Goal: Navigation & Orientation: Find specific page/section

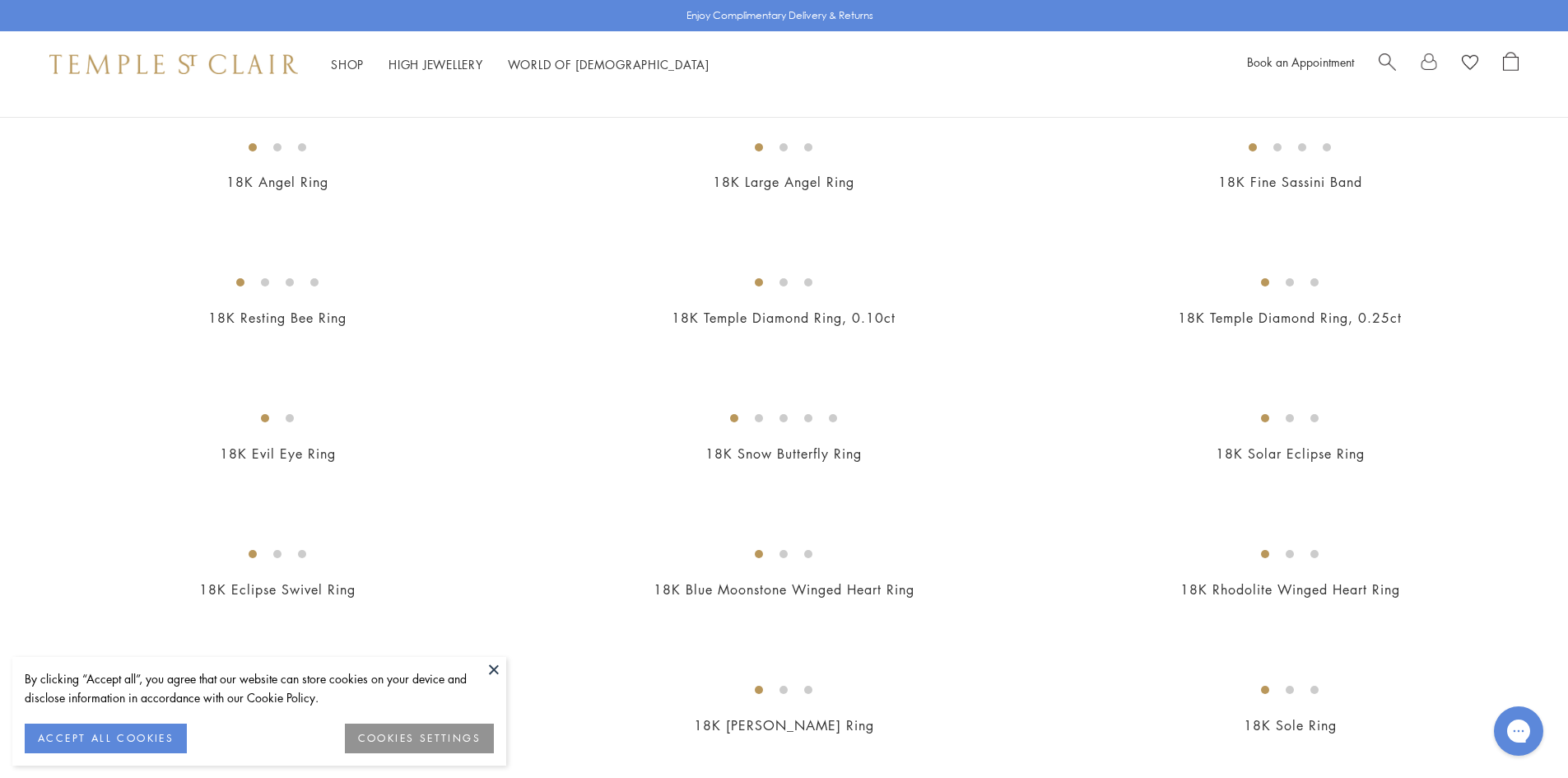
scroll to position [741, 0]
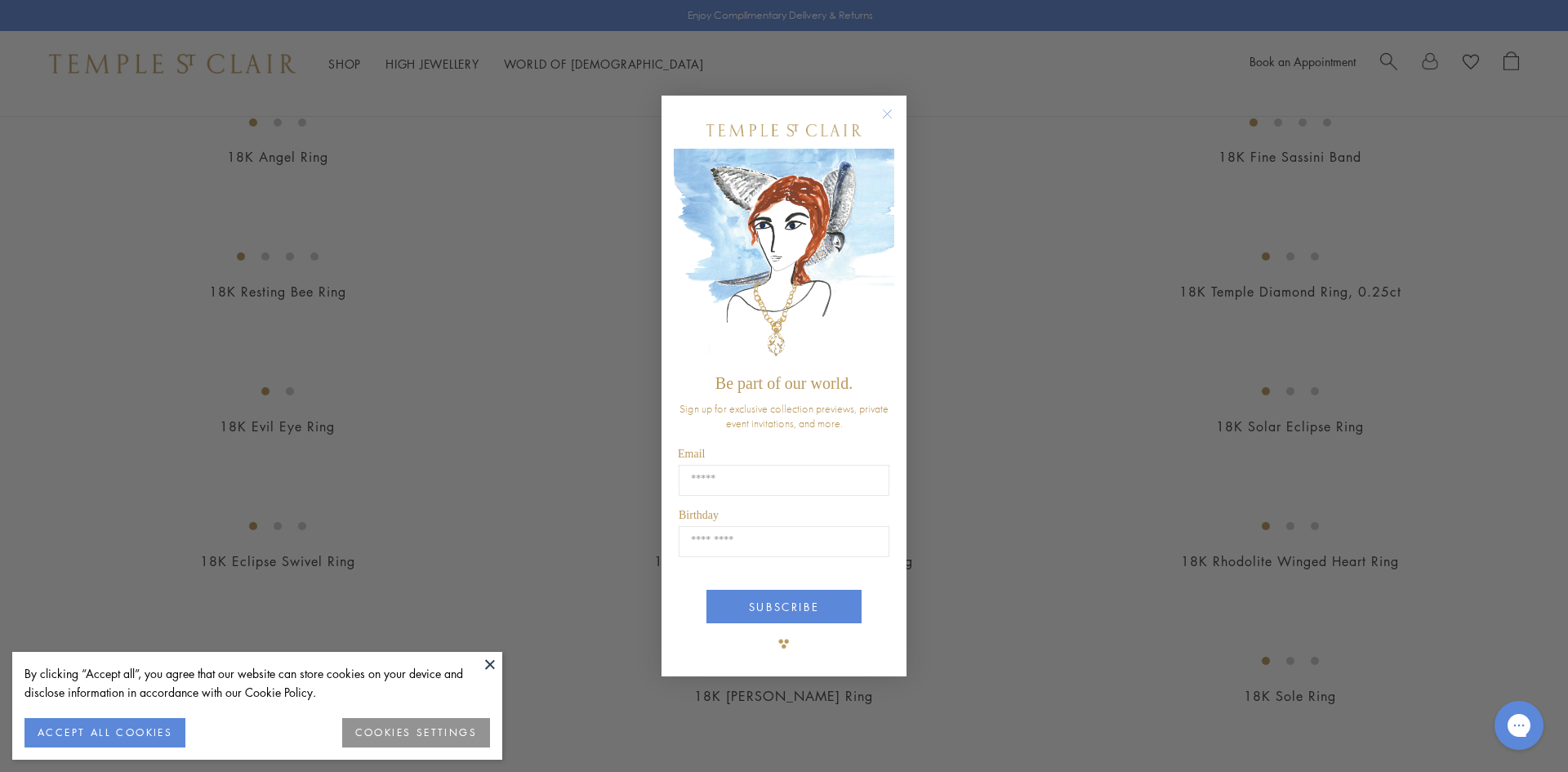
click at [888, 112] on circle "Close dialog" at bounding box center [887, 113] width 19 height 19
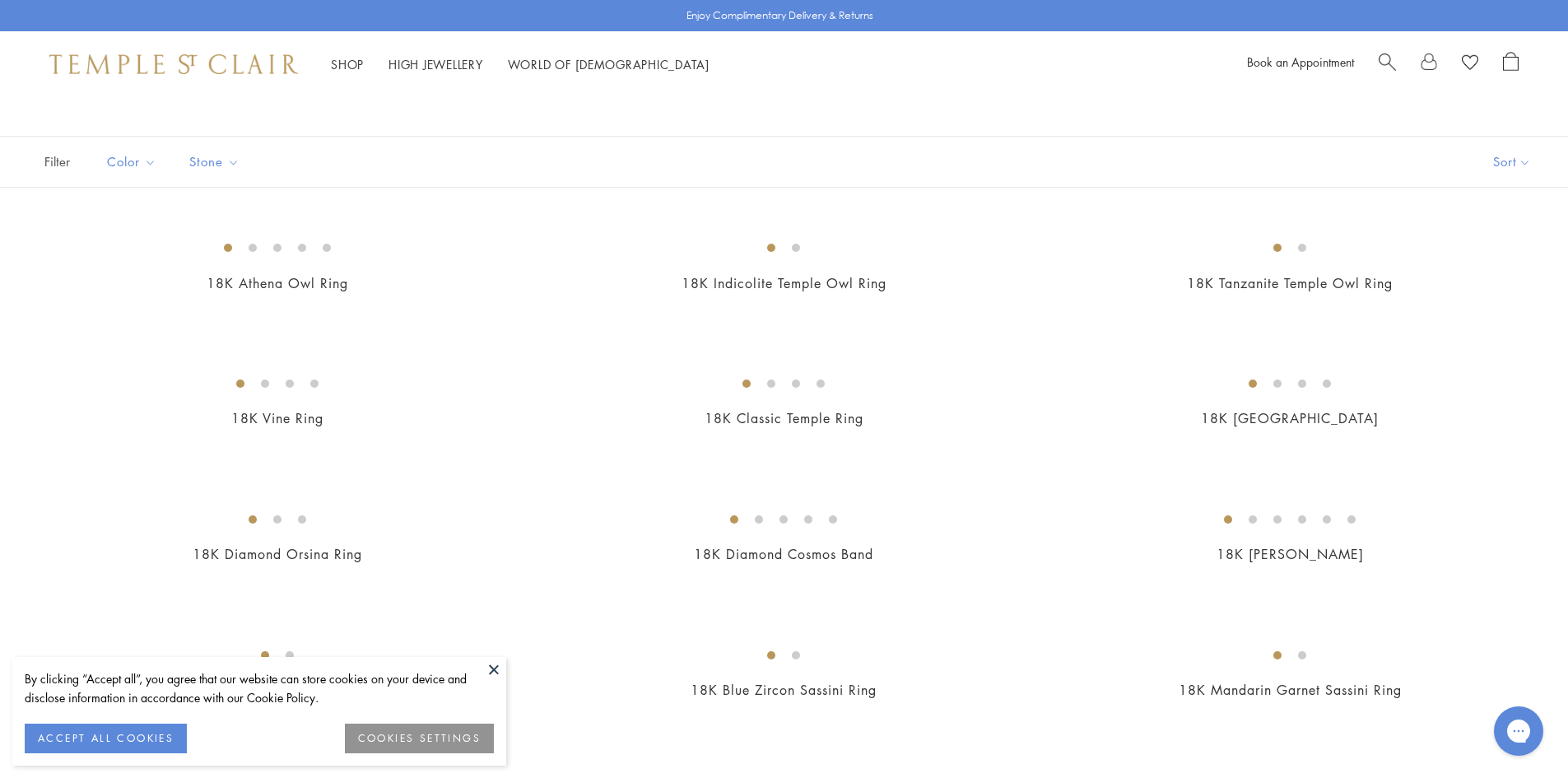
scroll to position [0, 0]
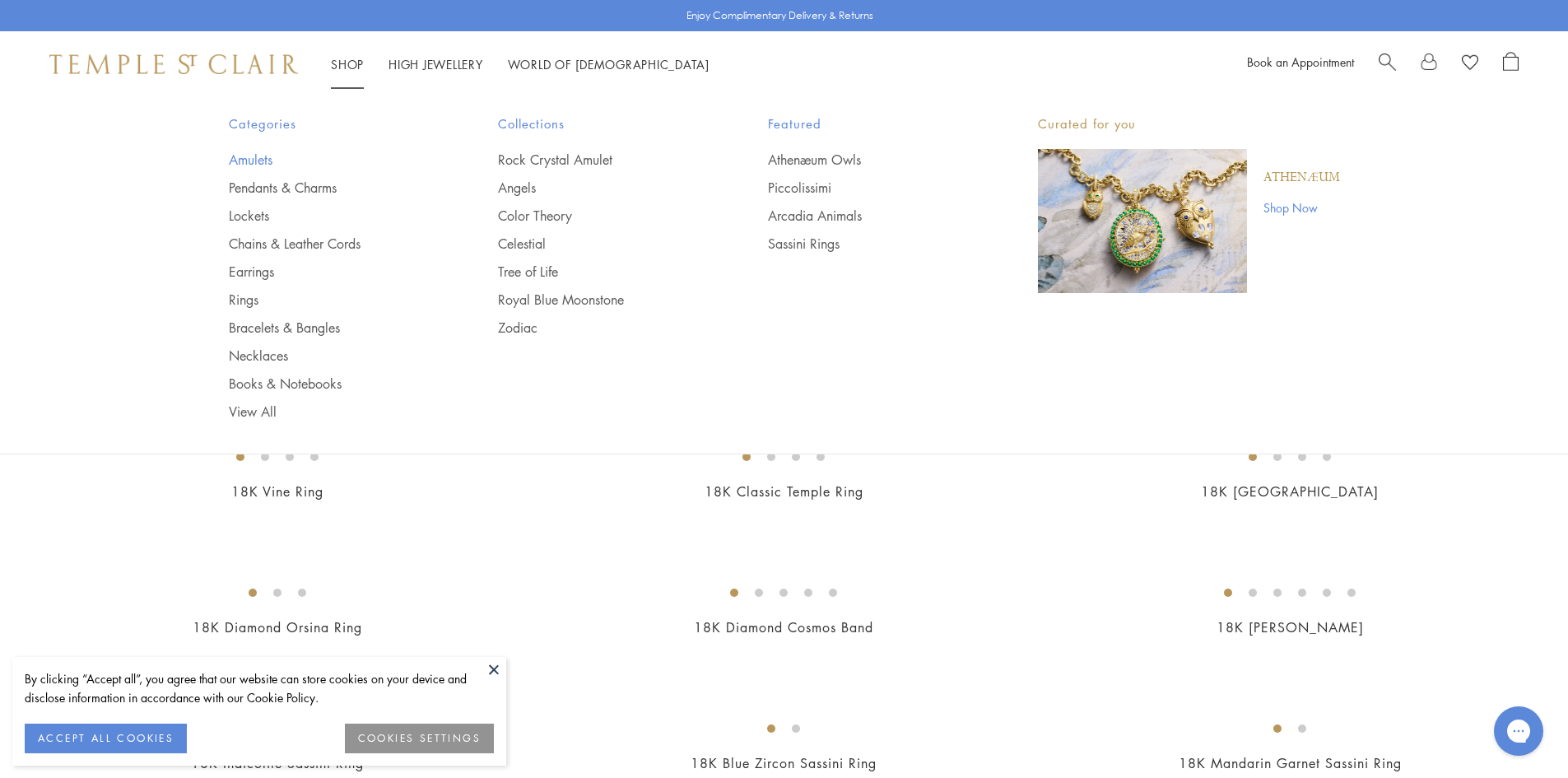
click at [259, 157] on link "Amulets" at bounding box center [331, 159] width 204 height 18
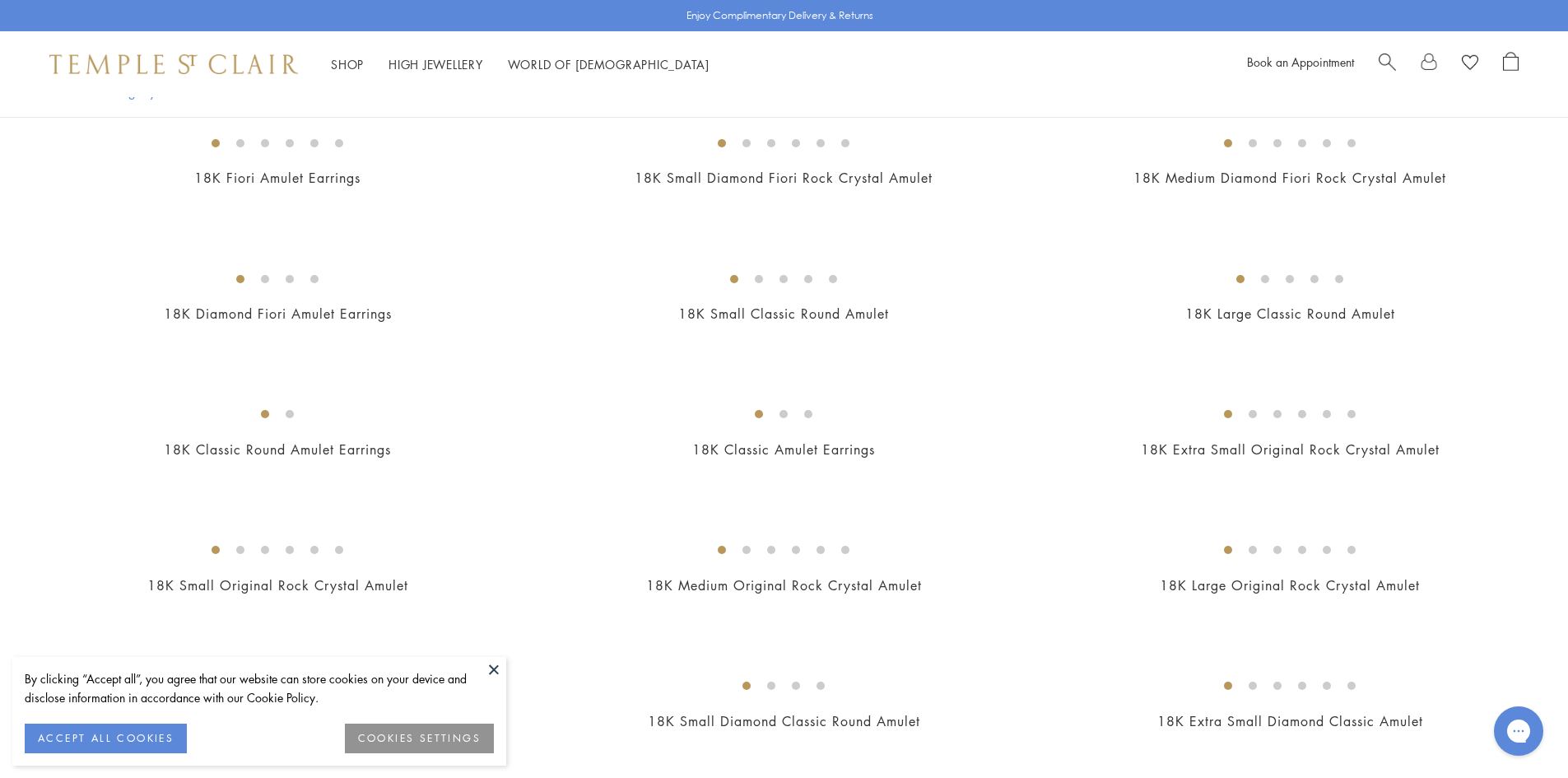
scroll to position [329, 0]
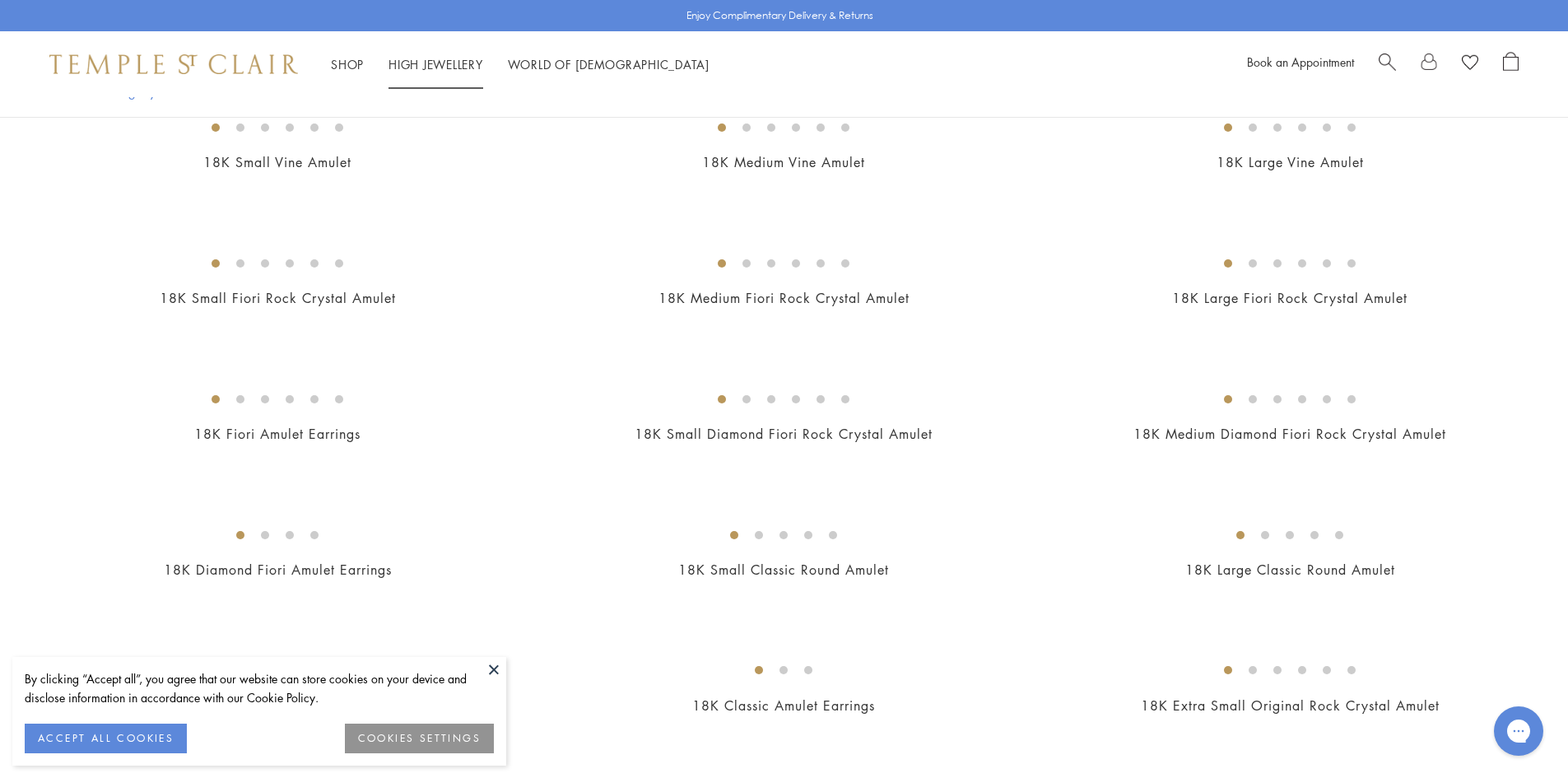
click at [434, 62] on link "High Jewellery High Jewellery" at bounding box center [435, 64] width 94 height 16
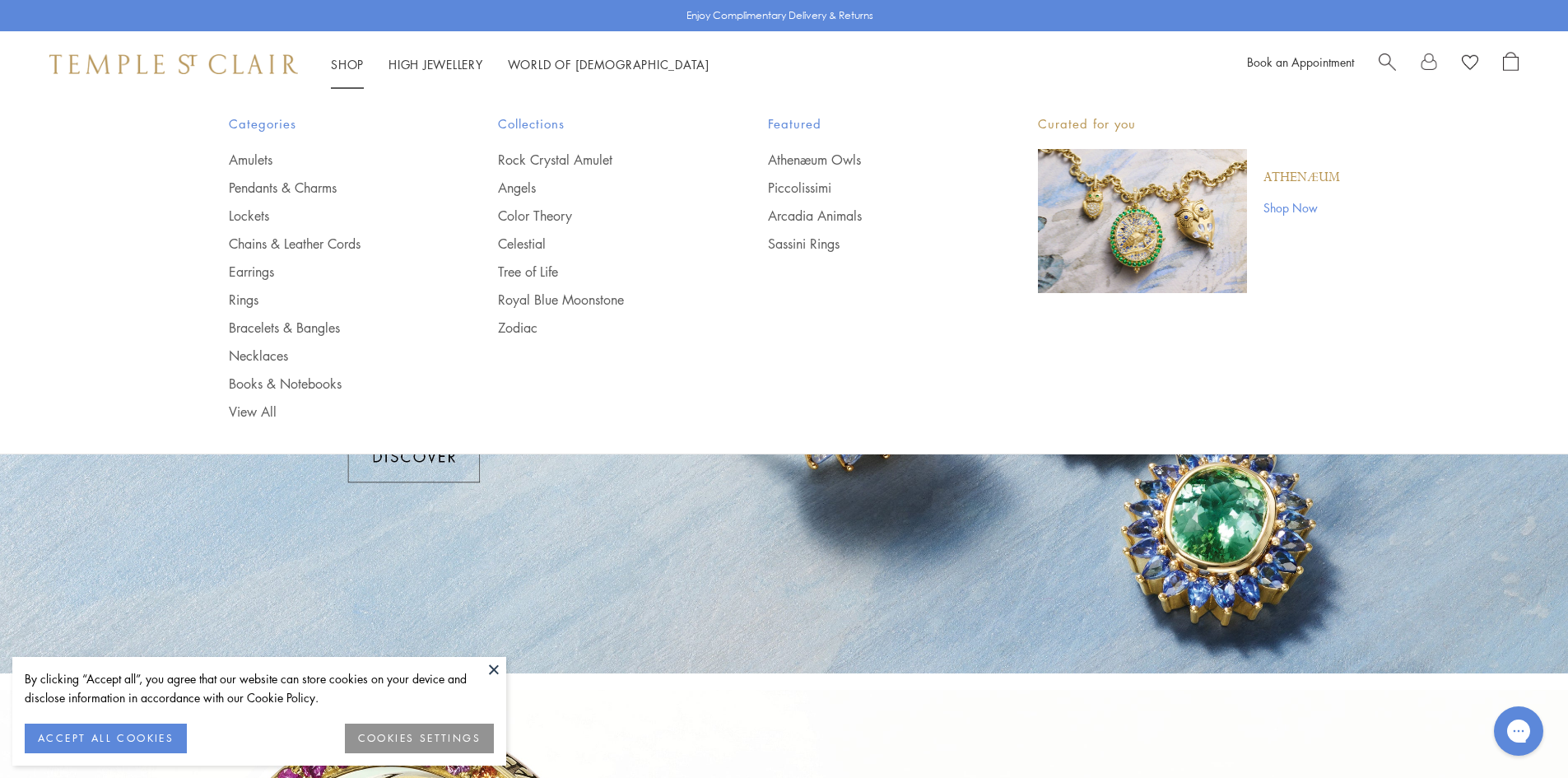
click at [348, 60] on link "Shop Shop" at bounding box center [347, 64] width 33 height 16
click at [252, 299] on link "Rings" at bounding box center [331, 299] width 204 height 18
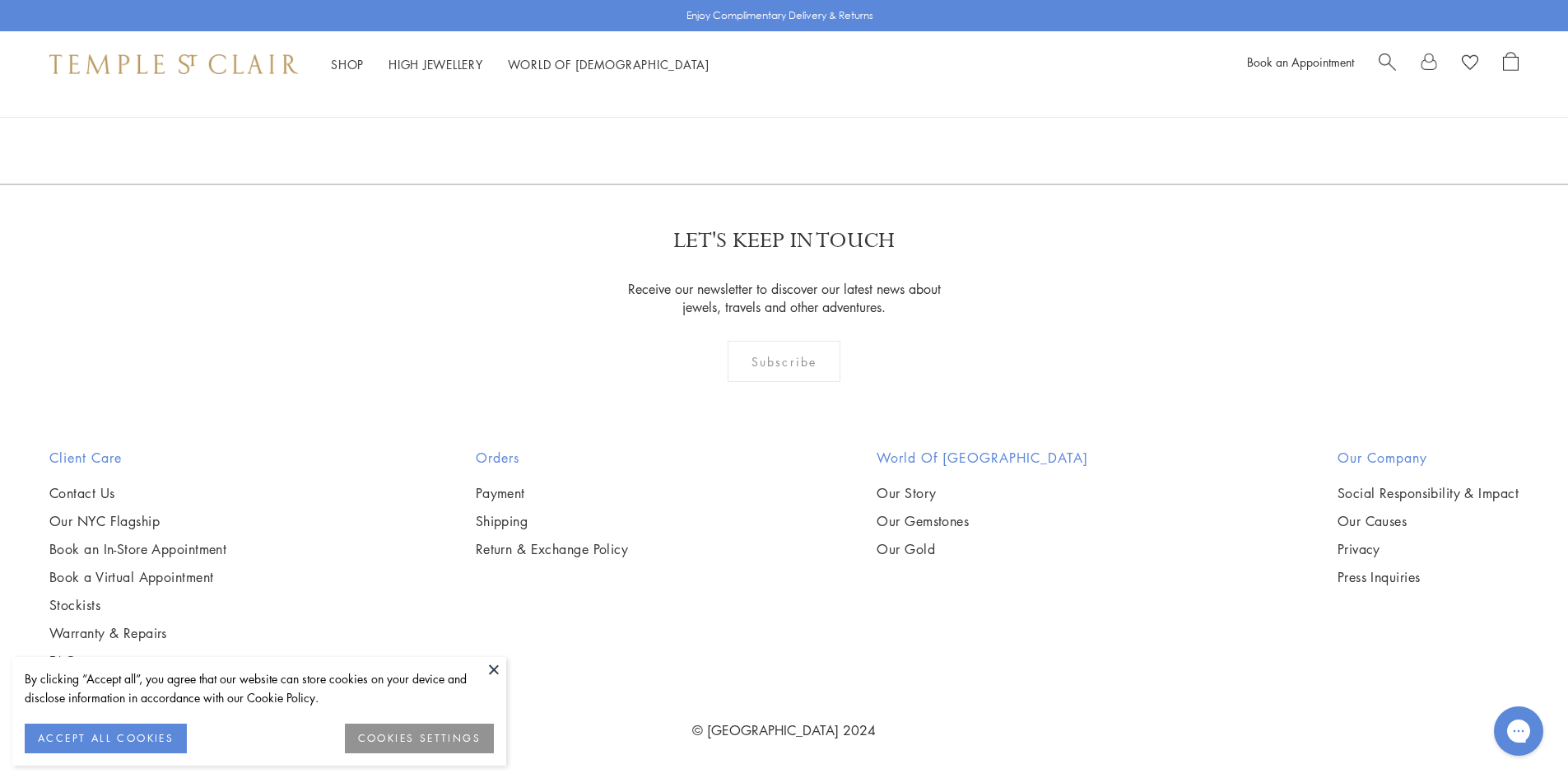
scroll to position [8990, 0]
click at [788, 117] on link "2" at bounding box center [785, 94] width 54 height 45
